Goal: Navigation & Orientation: Find specific page/section

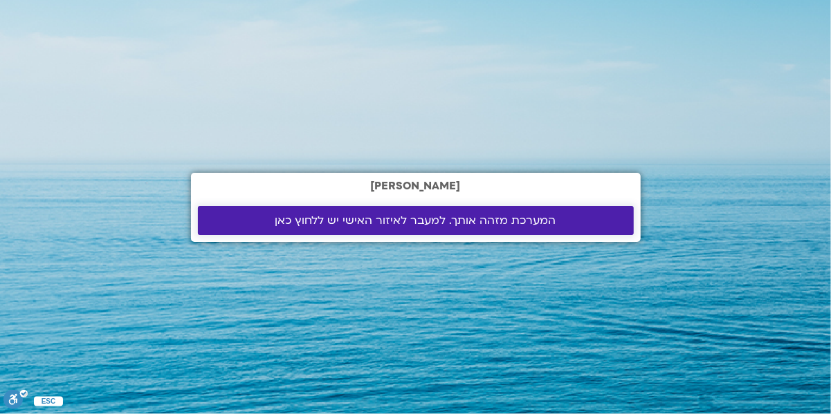
click at [476, 226] on span "המערכת מזהה אותך. למעבר לאיזור האישי יש ללחוץ כאן" at bounding box center [415, 220] width 281 height 12
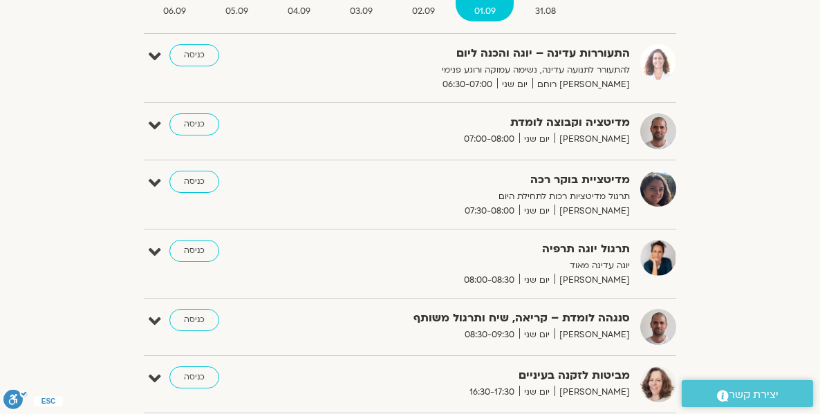
scroll to position [213, 0]
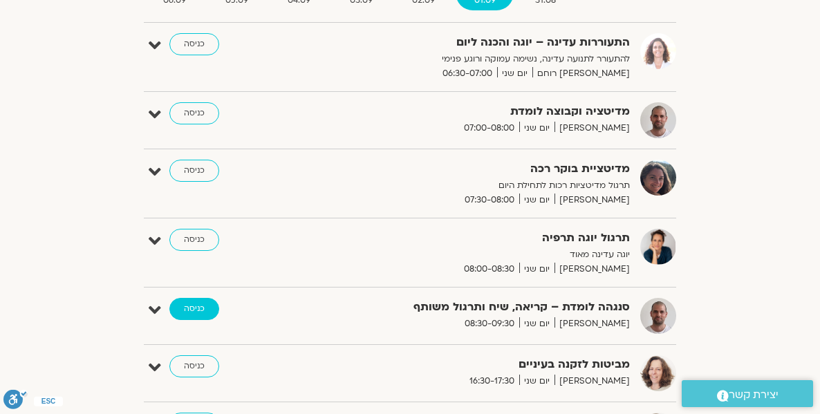
click at [169, 304] on link "כניסה" at bounding box center [194, 309] width 50 height 22
